Goal: Transaction & Acquisition: Purchase product/service

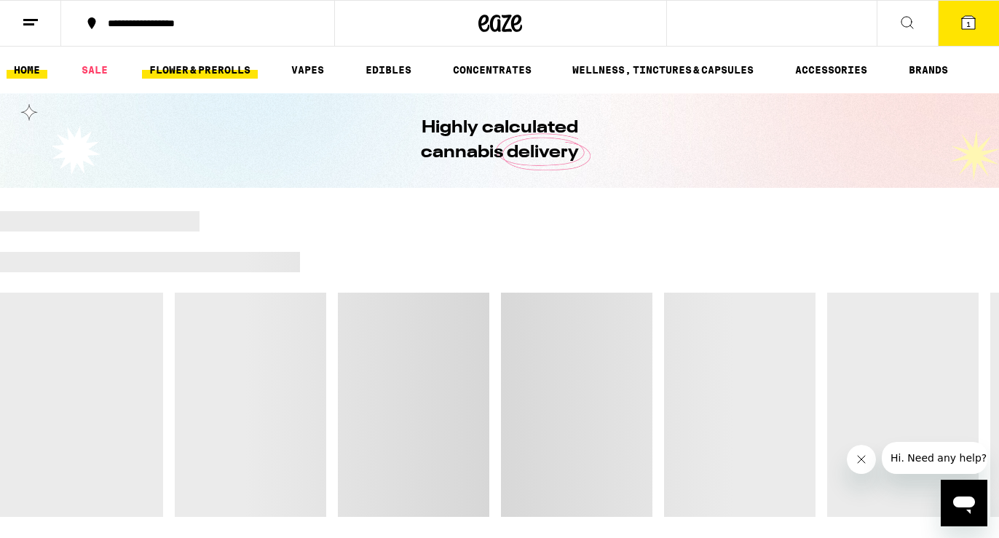
click at [221, 77] on link "FLOWER & PREROLLS" at bounding box center [200, 69] width 116 height 17
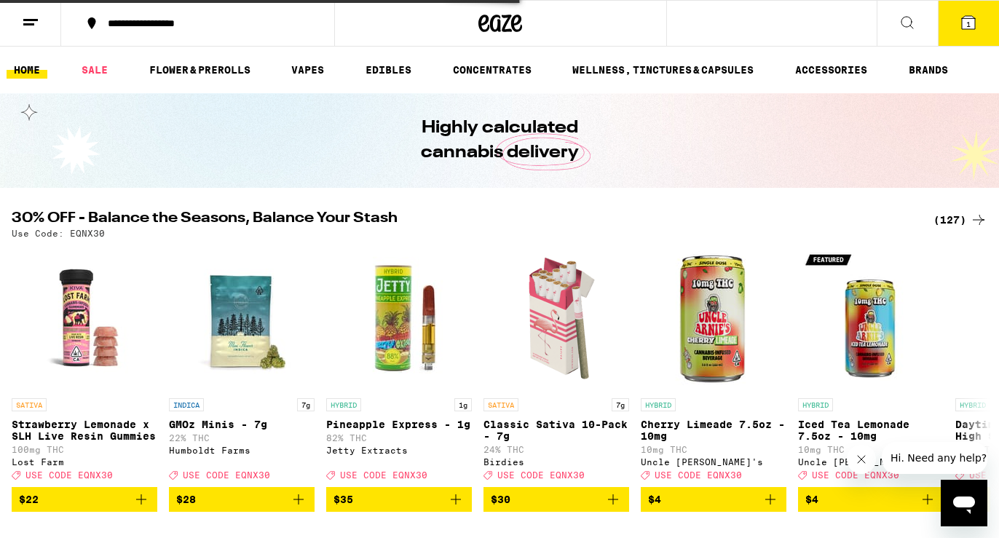
click at [969, 28] on span "1" at bounding box center [968, 24] width 4 height 9
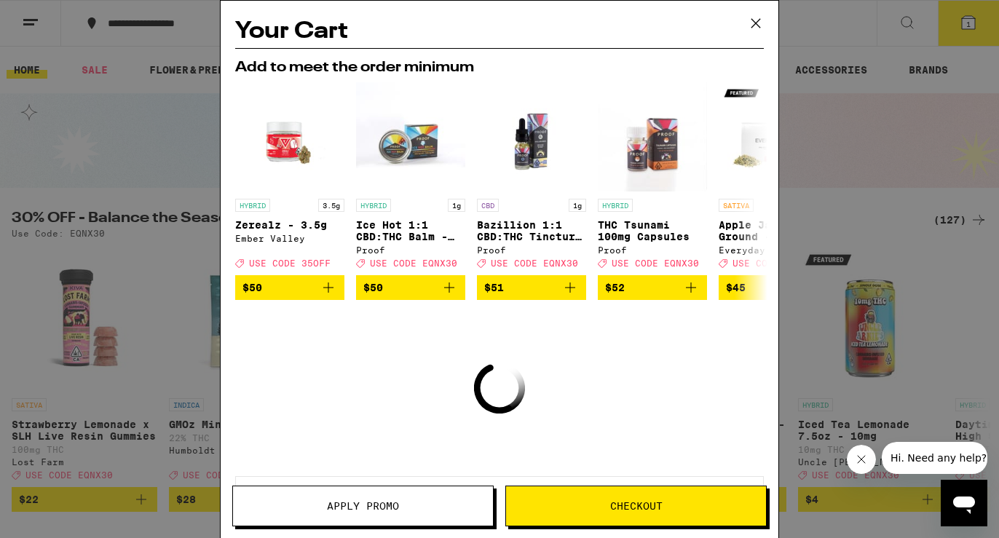
click at [747, 15] on icon at bounding box center [756, 23] width 22 height 22
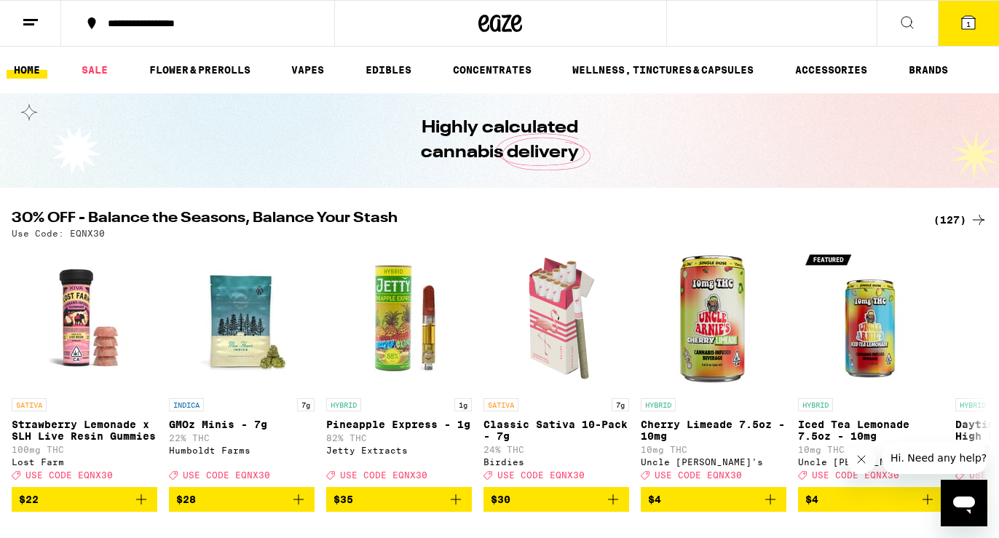
click at [914, 18] on icon at bounding box center [907, 22] width 17 height 17
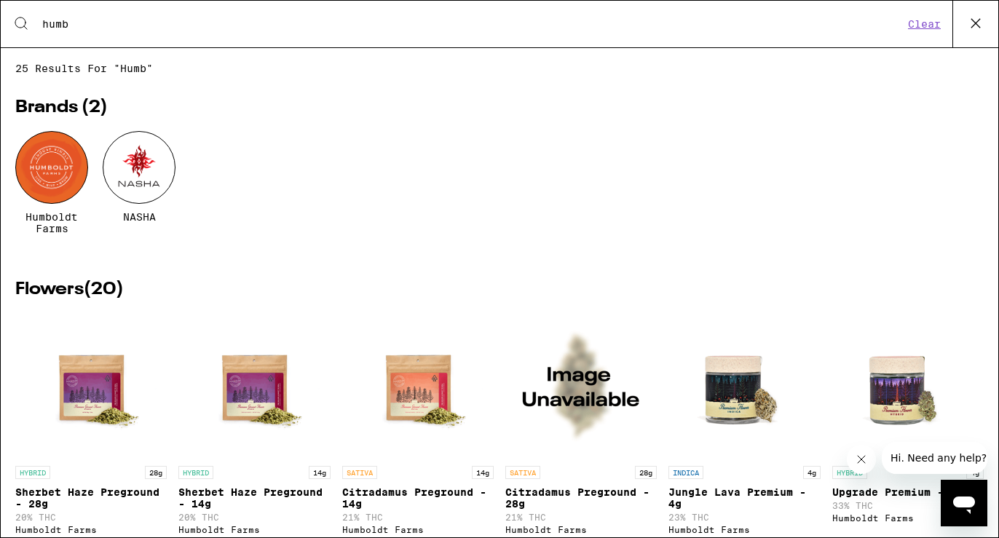
type input "humb"
click at [50, 209] on div "Humboldt Farms" at bounding box center [51, 182] width 73 height 103
click at [52, 226] on span "Humboldt Farms" at bounding box center [51, 222] width 73 height 23
click at [50, 159] on div at bounding box center [51, 167] width 73 height 73
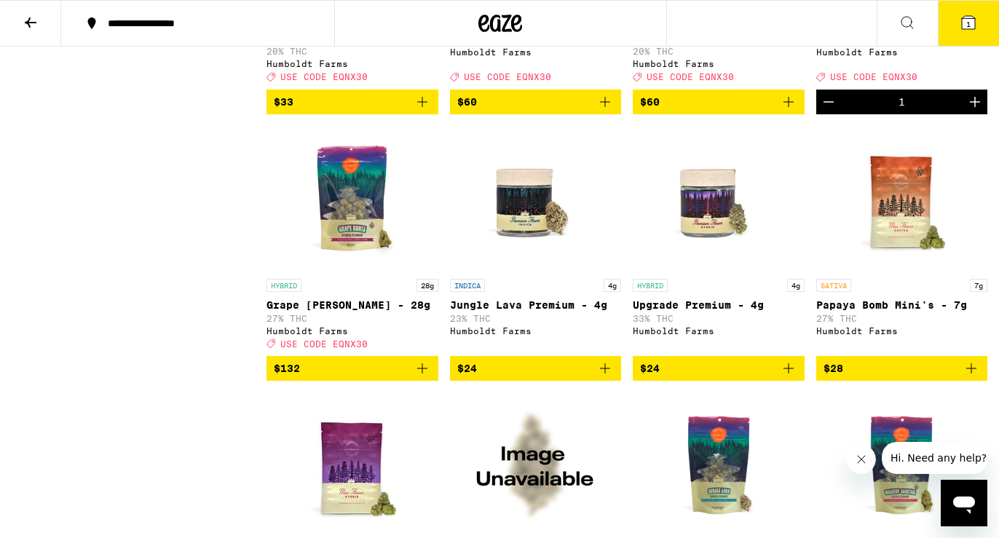
scroll to position [901, 0]
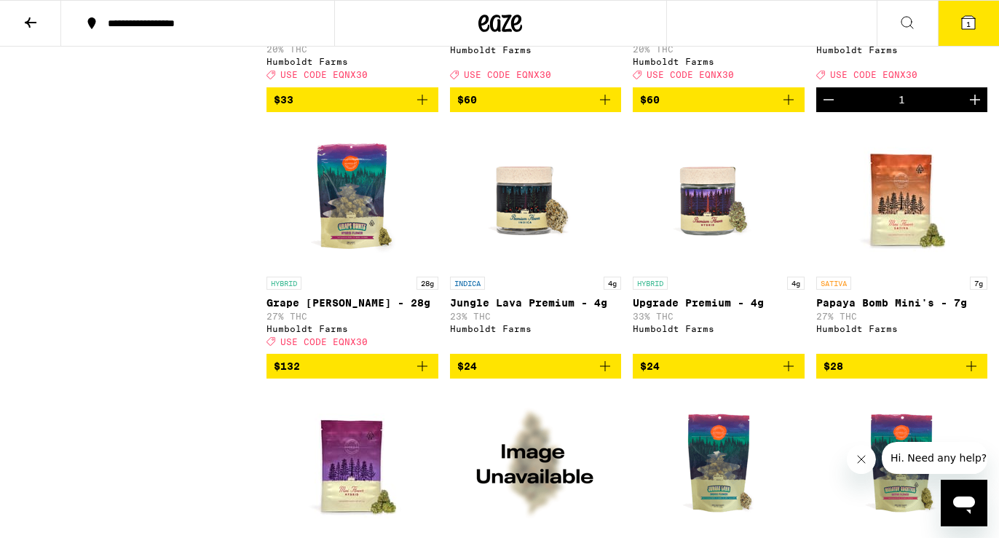
click at [411, 375] on span "$132" at bounding box center [352, 366] width 157 height 17
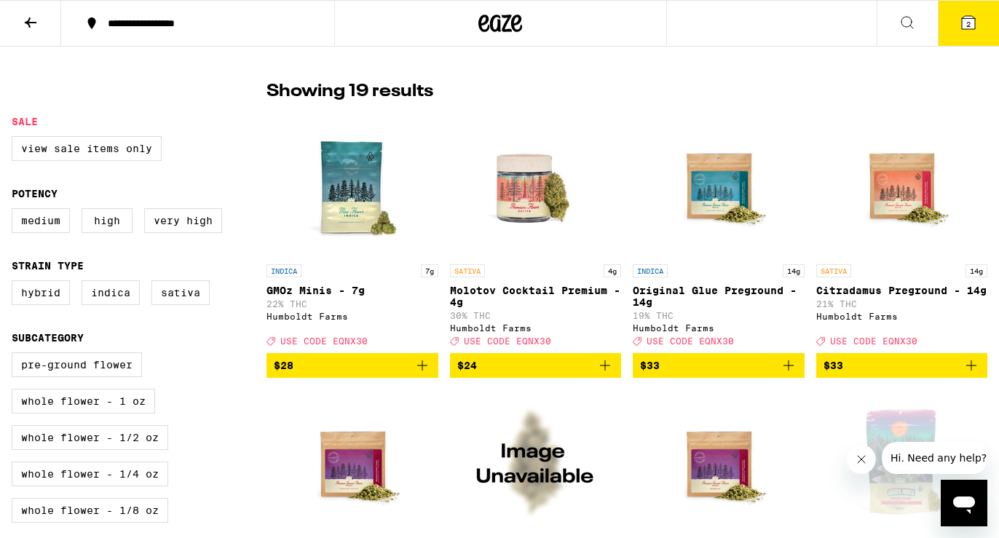
scroll to position [0, 0]
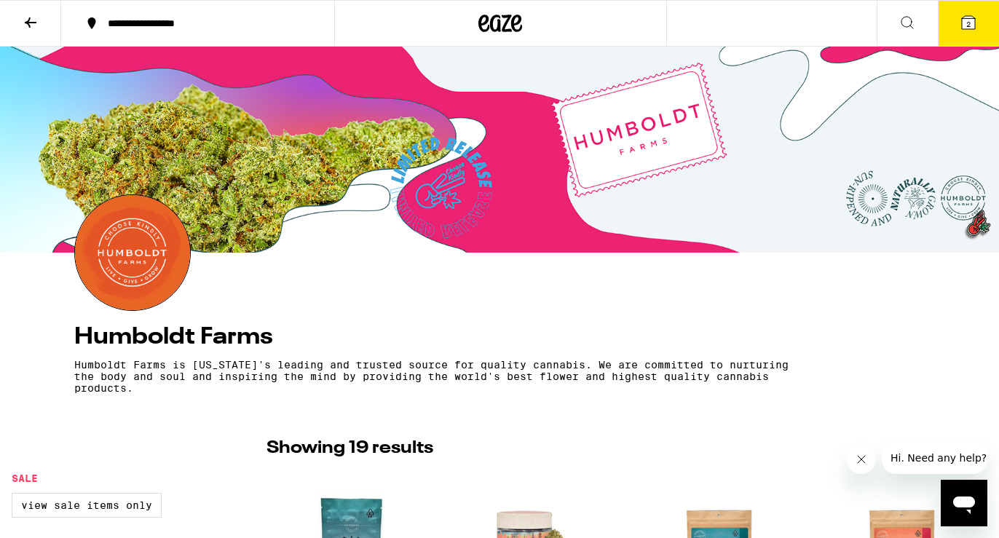
click at [972, 23] on icon at bounding box center [968, 22] width 13 height 13
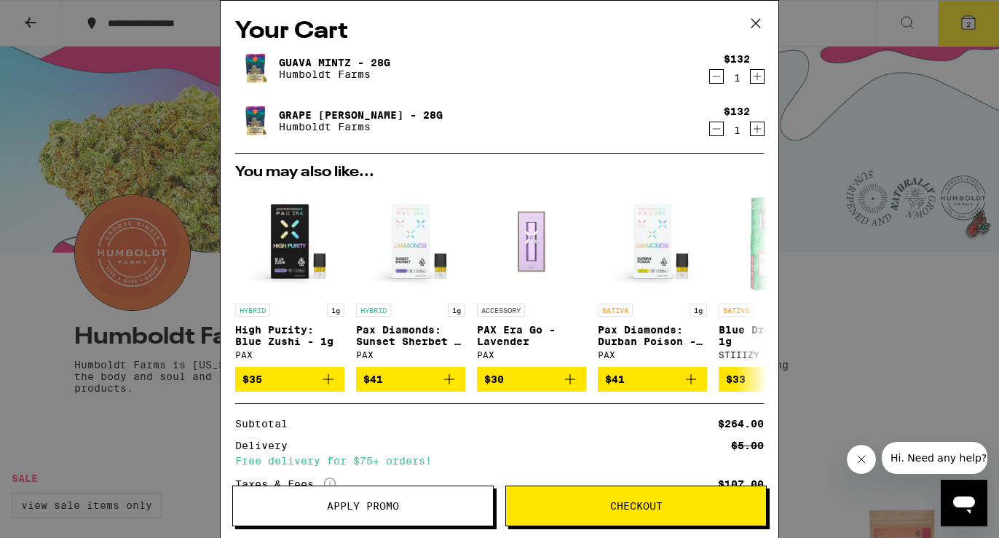
click at [711, 75] on icon "Decrement" at bounding box center [716, 76] width 13 height 17
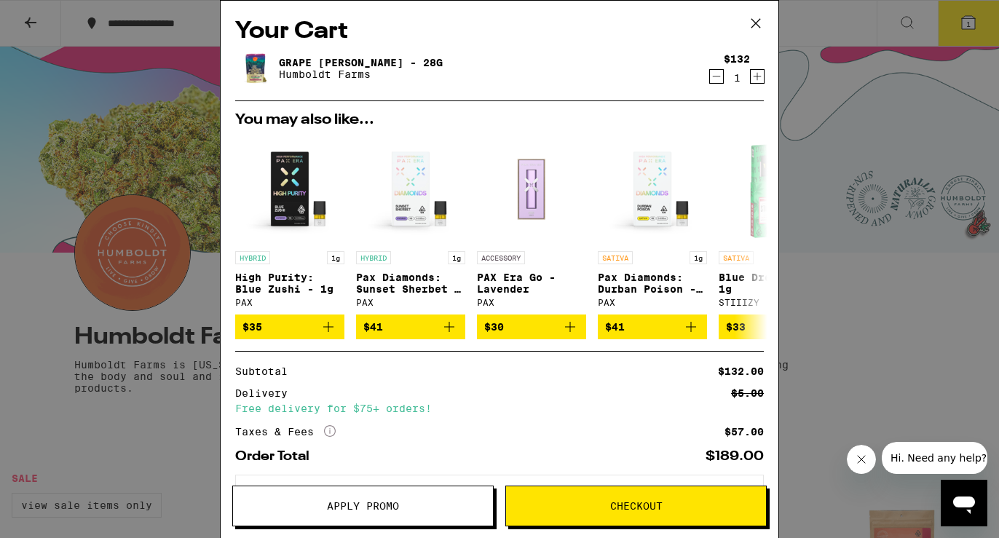
click at [349, 504] on span "Apply Promo" at bounding box center [363, 506] width 72 height 10
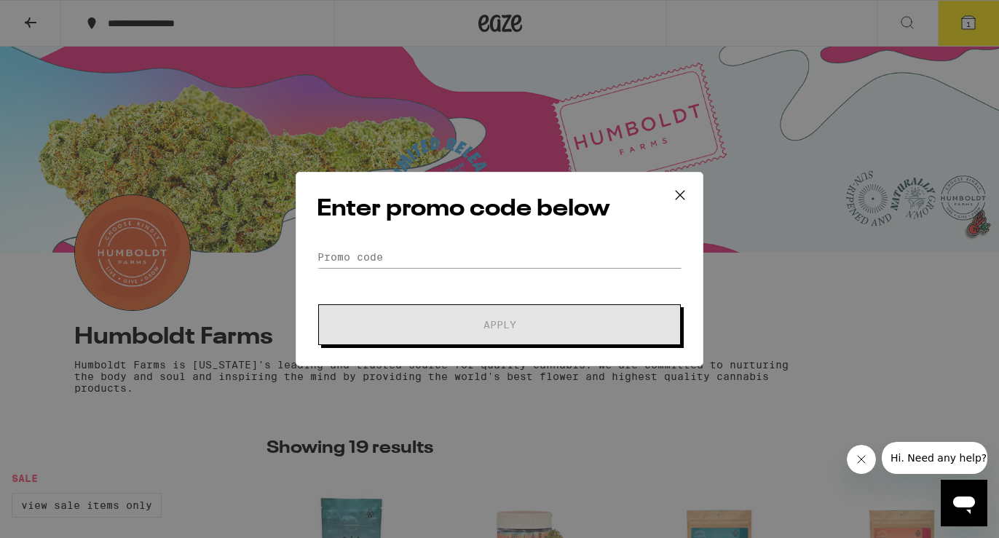
click at [367, 245] on div "Enter promo code below Promo Code Apply" at bounding box center [500, 269] width 408 height 194
click at [353, 253] on input "Promo Code" at bounding box center [500, 257] width 366 height 22
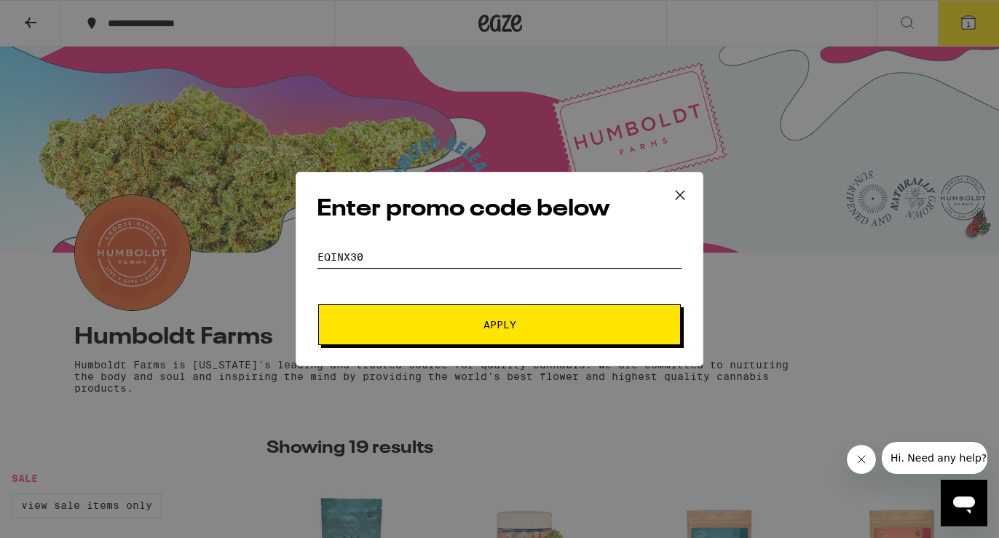
type input "EQINX30"
click at [365, 318] on button "Apply" at bounding box center [499, 324] width 363 height 41
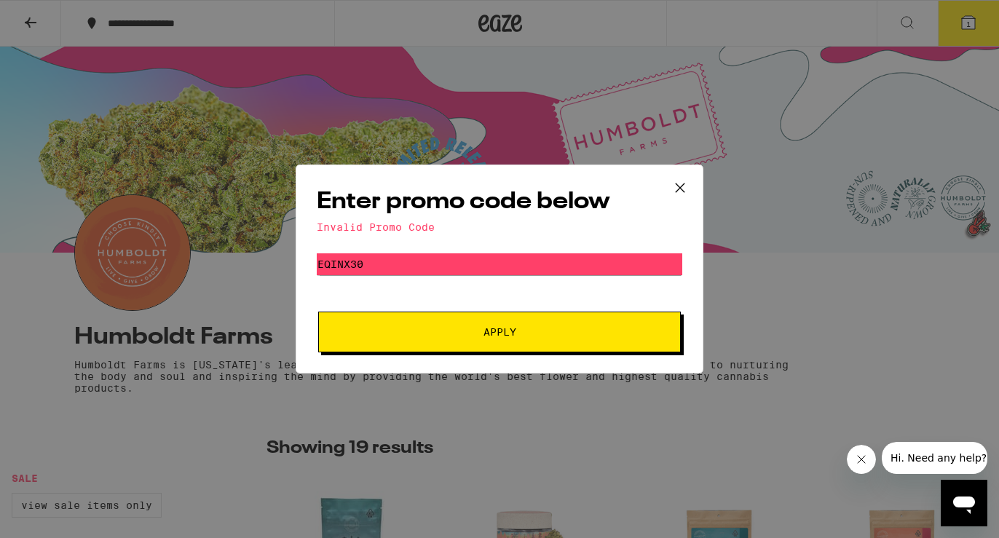
click at [673, 185] on icon at bounding box center [680, 188] width 22 height 22
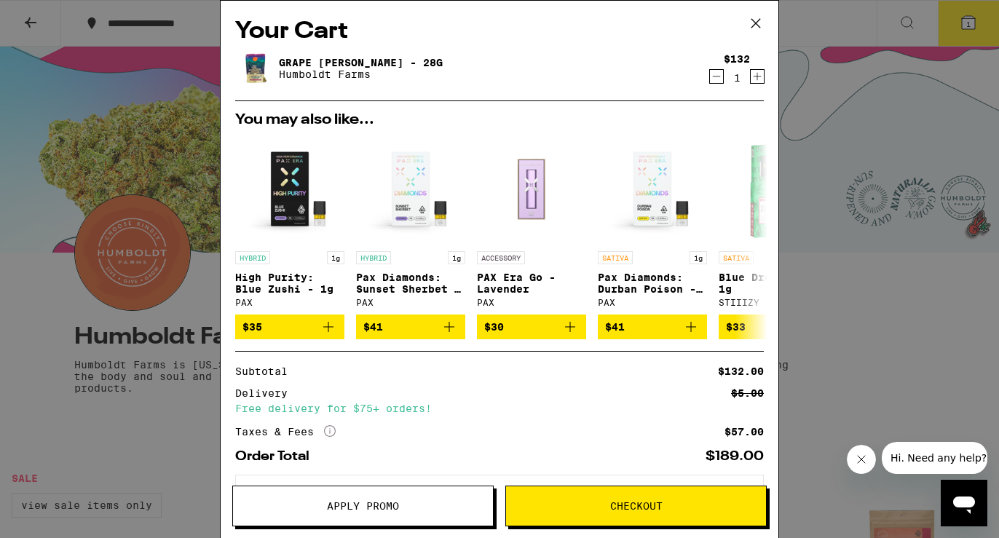
click at [755, 19] on icon at bounding box center [756, 23] width 22 height 22
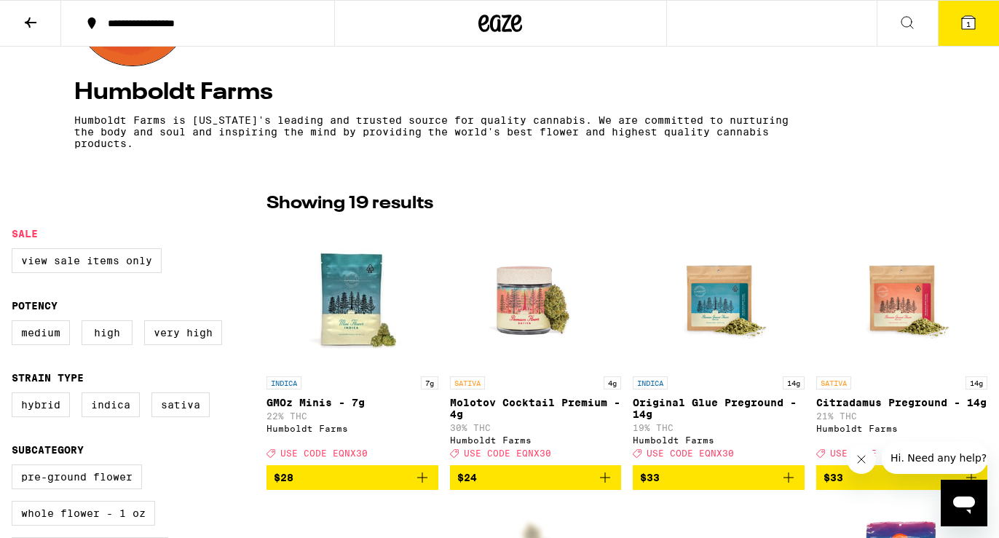
scroll to position [348, 0]
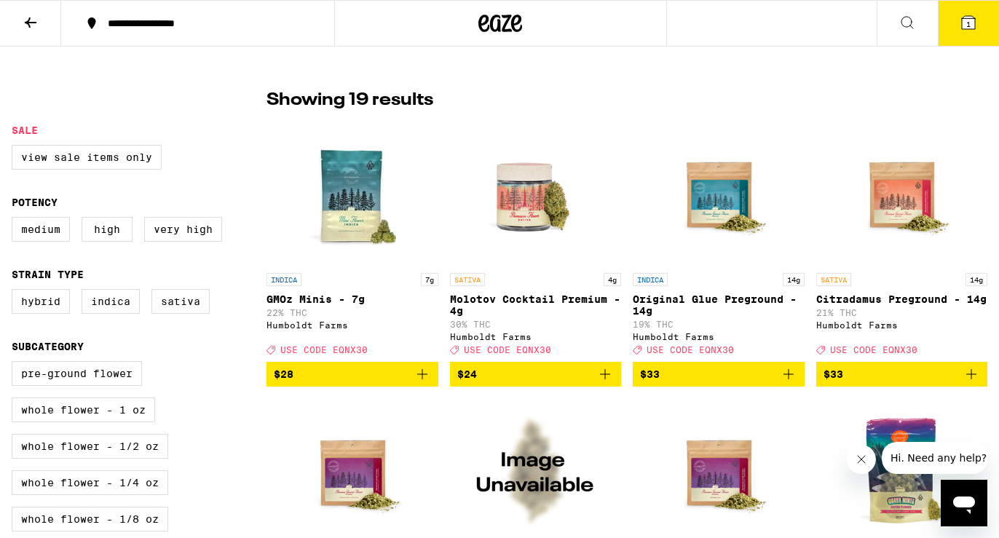
click at [968, 24] on span "1" at bounding box center [968, 24] width 4 height 9
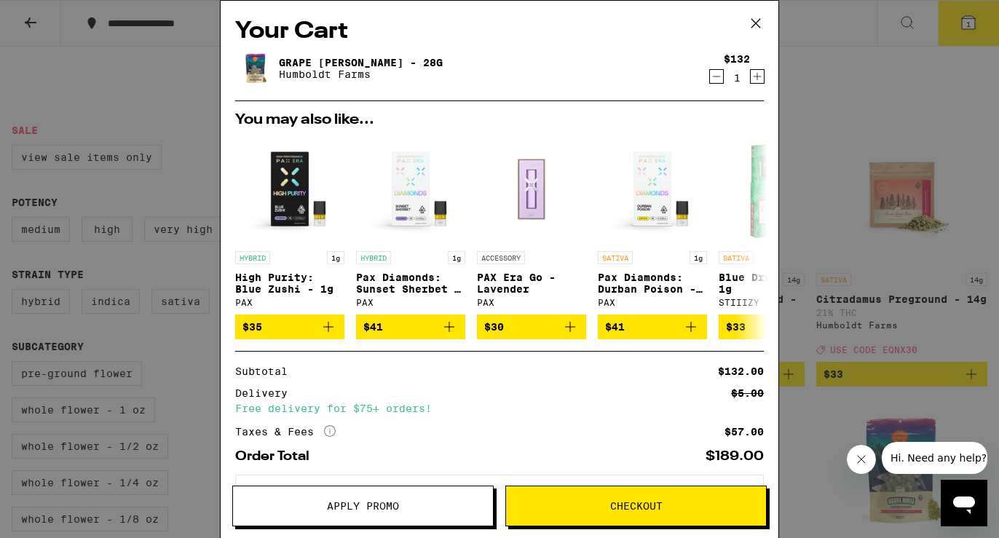
click at [357, 507] on span "Apply Promo" at bounding box center [363, 506] width 72 height 10
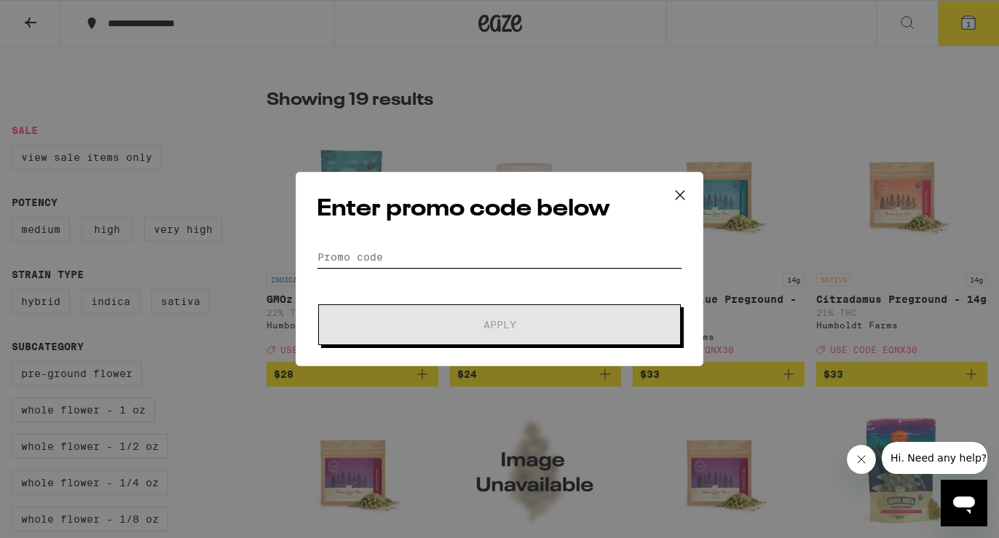
click at [441, 248] on input "Promo Code" at bounding box center [500, 257] width 366 height 22
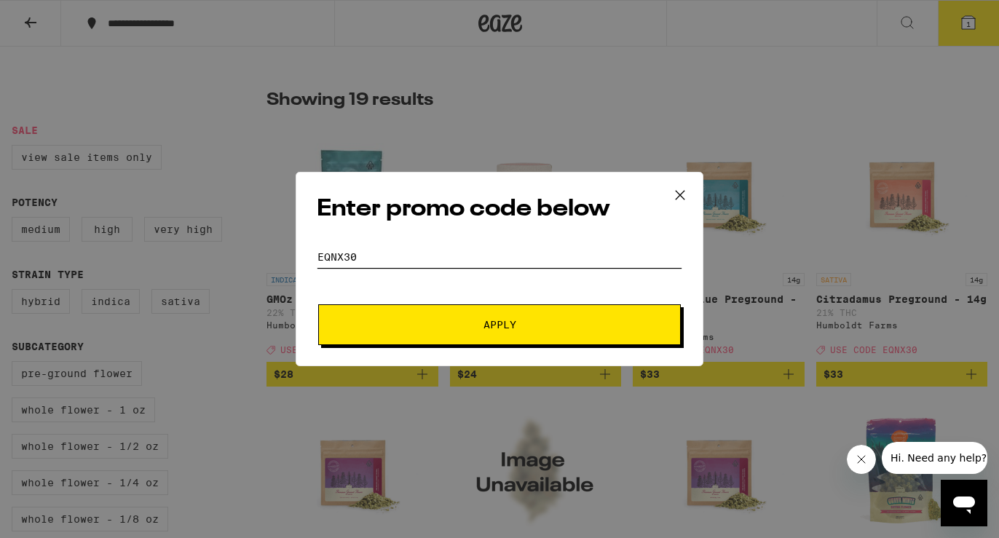
type input "EQNX30"
click at [416, 331] on button "Apply" at bounding box center [499, 324] width 363 height 41
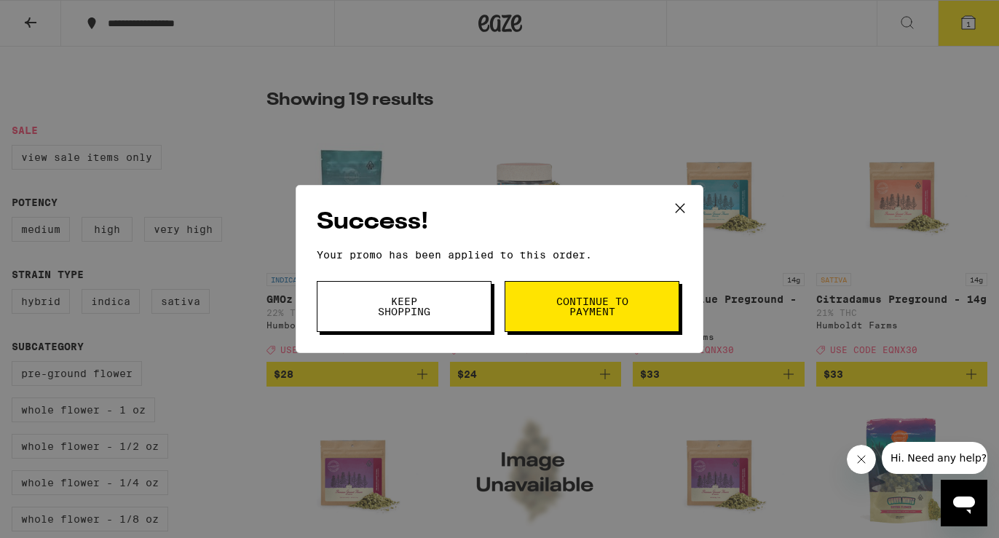
click at [605, 303] on span "Continue to payment" at bounding box center [592, 306] width 74 height 20
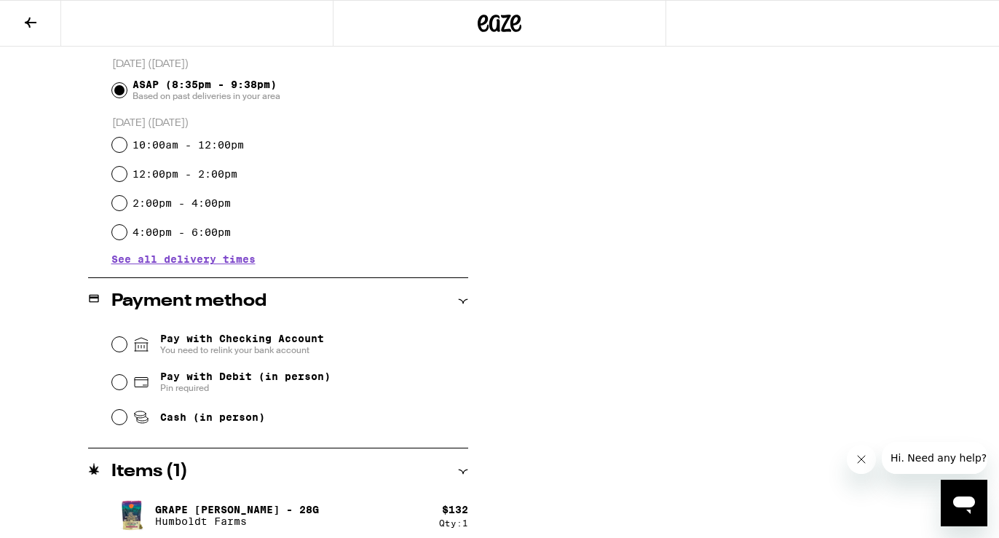
scroll to position [407, 0]
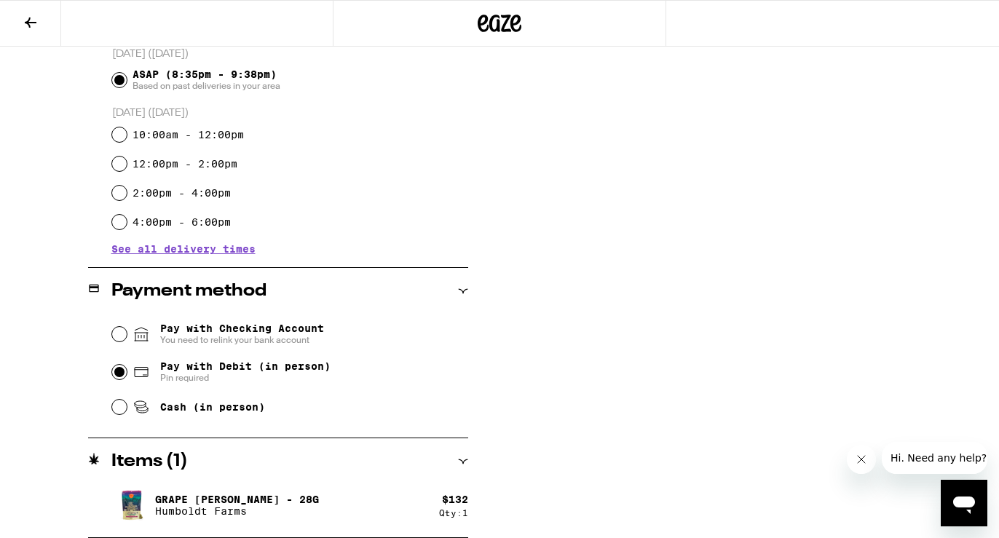
click at [115, 379] on input "Pay with Debit (in person) Pin required" at bounding box center [119, 372] width 15 height 15
radio input "true"
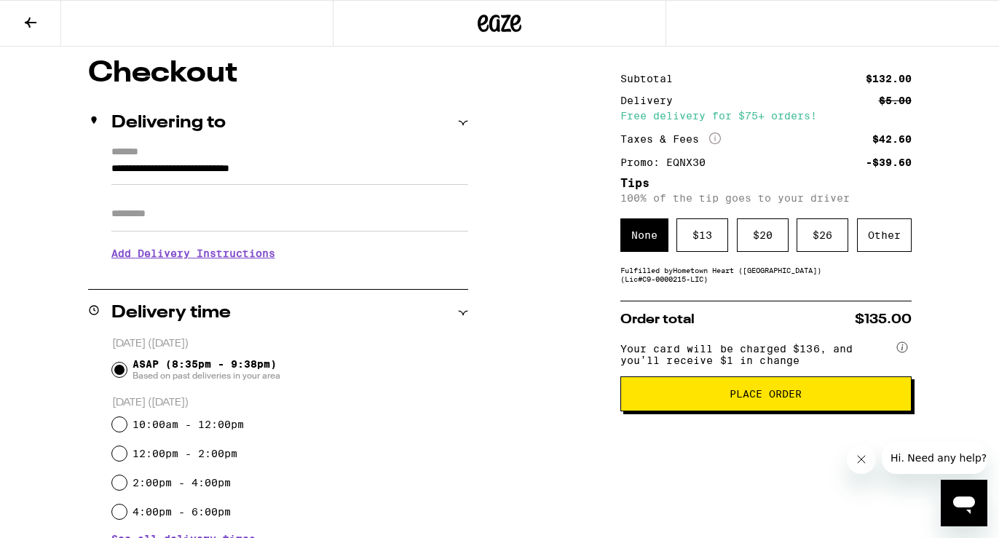
scroll to position [120, 0]
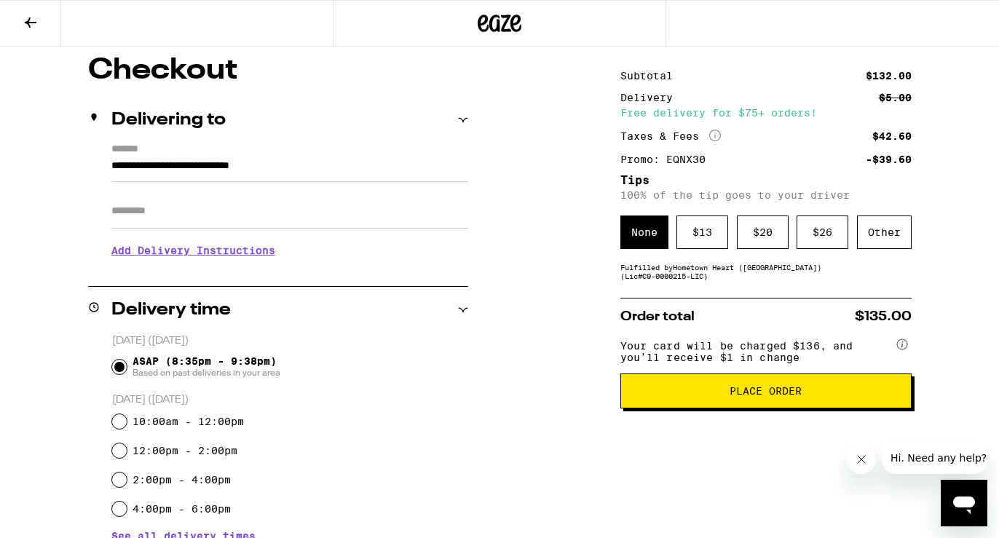
click at [698, 396] on span "Place Order" at bounding box center [766, 391] width 266 height 10
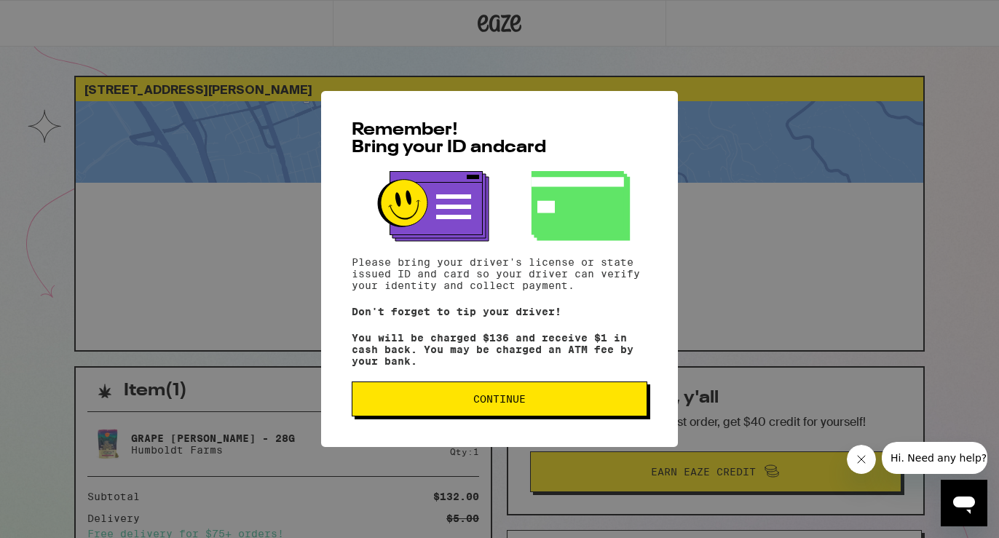
click at [540, 400] on span "Continue" at bounding box center [499, 399] width 271 height 10
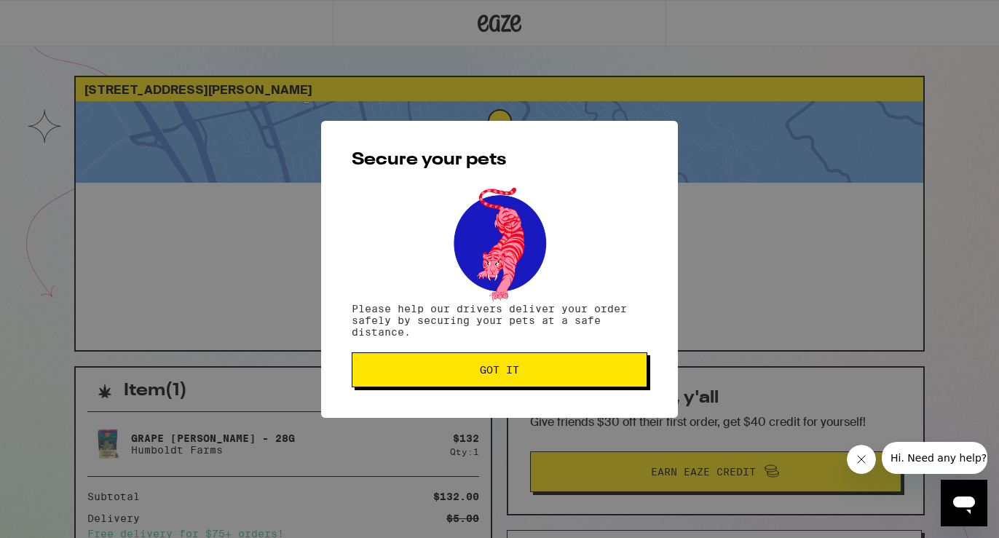
click at [582, 375] on span "Got it" at bounding box center [499, 370] width 271 height 10
